Goal: Find specific page/section: Find specific page/section

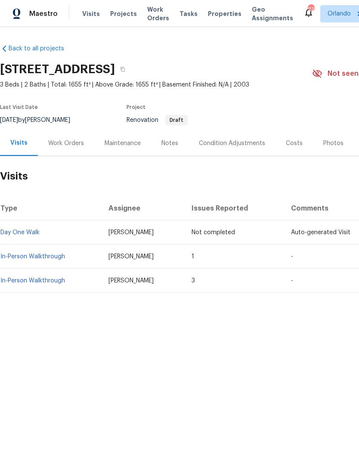
click at [213, 16] on span "Properties" at bounding box center [225, 13] width 34 height 9
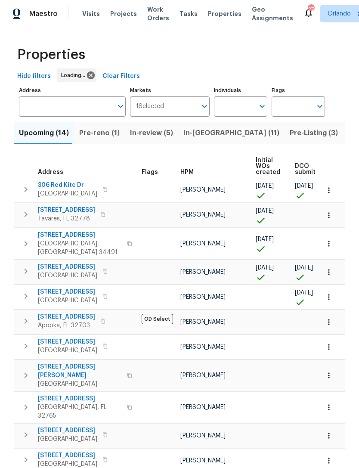
click at [82, 102] on input "Address" at bounding box center [66, 106] width 94 height 20
click at [82, 105] on input "Address" at bounding box center [66, 106] width 94 height 20
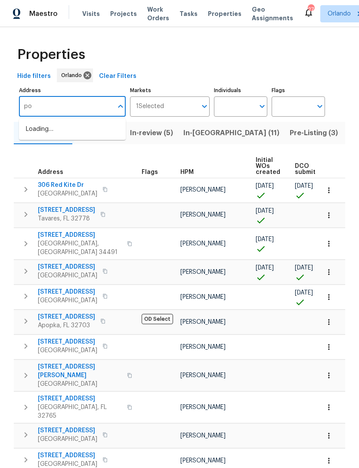
type input "p"
type input "dorchester"
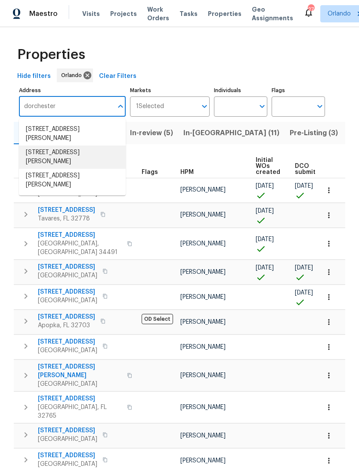
click at [35, 156] on li "[STREET_ADDRESS][PERSON_NAME]" at bounding box center [72, 156] width 107 height 23
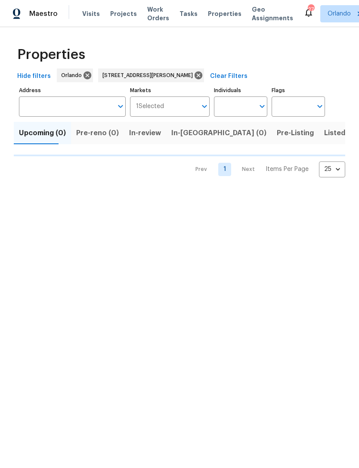
type input "[STREET_ADDRESS][PERSON_NAME]"
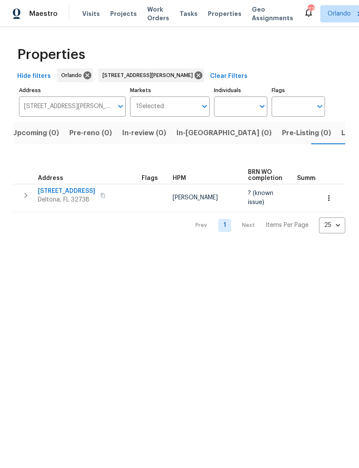
scroll to position [0, 14]
click at [91, 189] on span "[STREET_ADDRESS]" at bounding box center [66, 191] width 57 height 9
